Goal: Check status: Check status

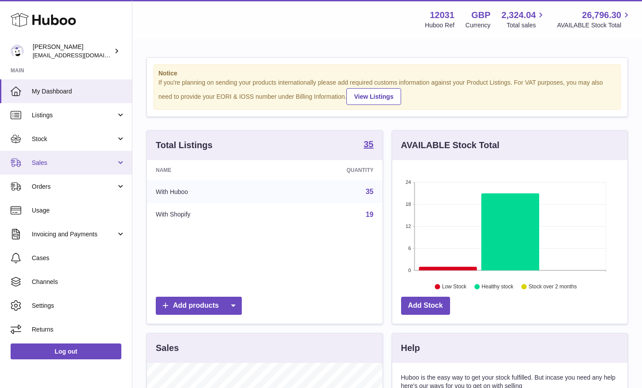
scroll to position [137, 236]
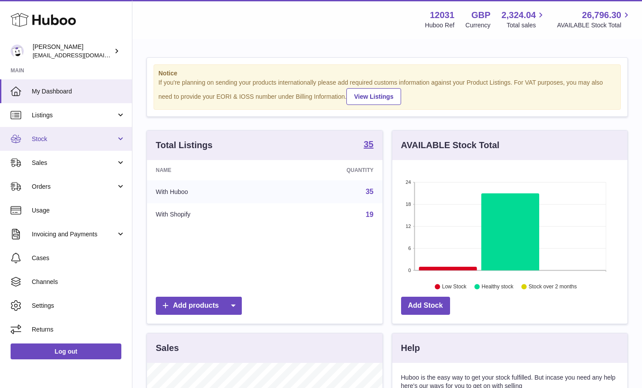
click at [75, 144] on link "Stock" at bounding box center [66, 139] width 132 height 24
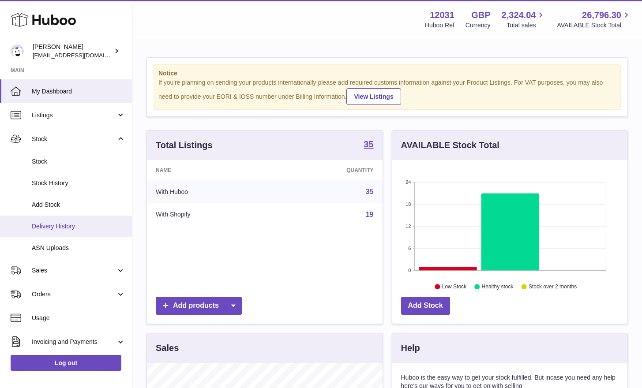
click at [53, 224] on span "Delivery History" at bounding box center [79, 226] width 94 height 8
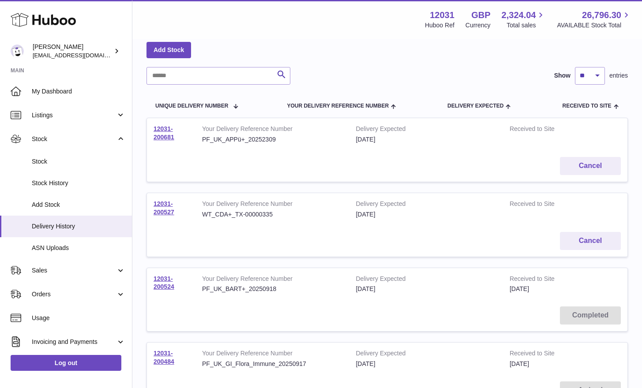
scroll to position [69, 0]
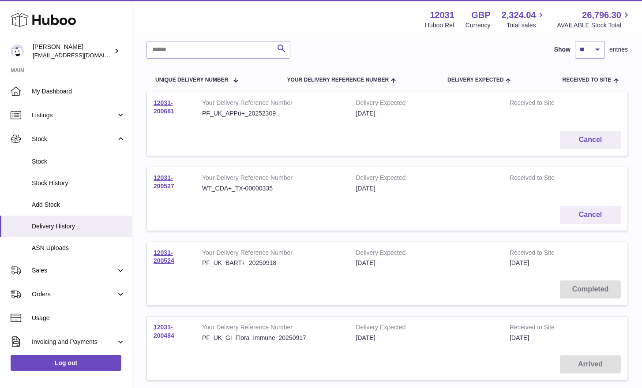
click at [168, 336] on link "12031-200484" at bounding box center [164, 331] width 21 height 15
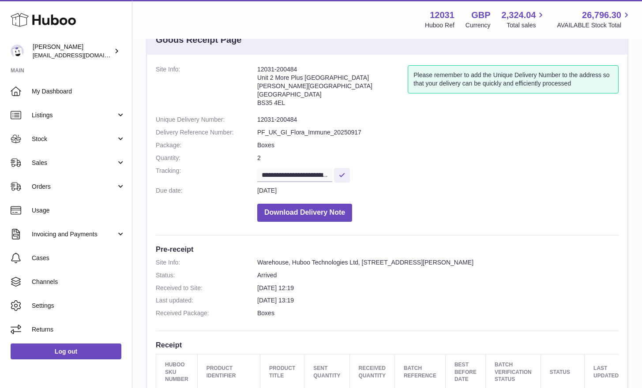
scroll to position [148, 0]
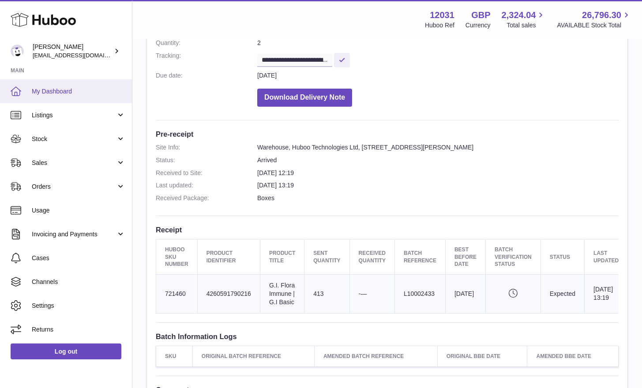
click at [69, 91] on span "My Dashboard" at bounding box center [79, 91] width 94 height 8
